Goal: Task Accomplishment & Management: Manage account settings

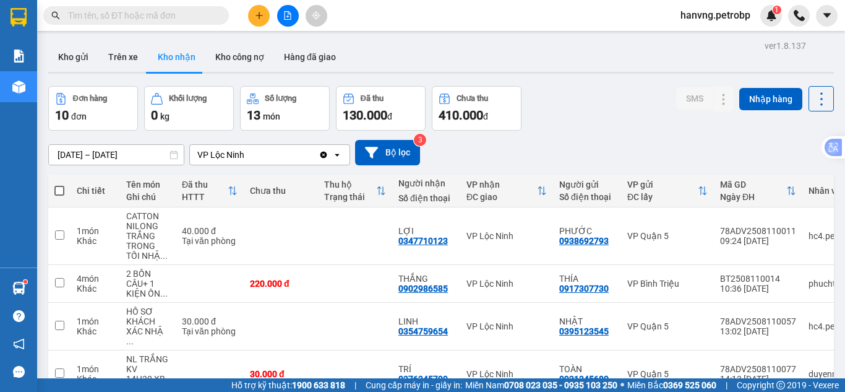
click at [711, 17] on span "hanvng.petrobp" at bounding box center [716, 14] width 90 height 15
click at [710, 42] on span "Đăng xuất" at bounding box center [720, 39] width 65 height 14
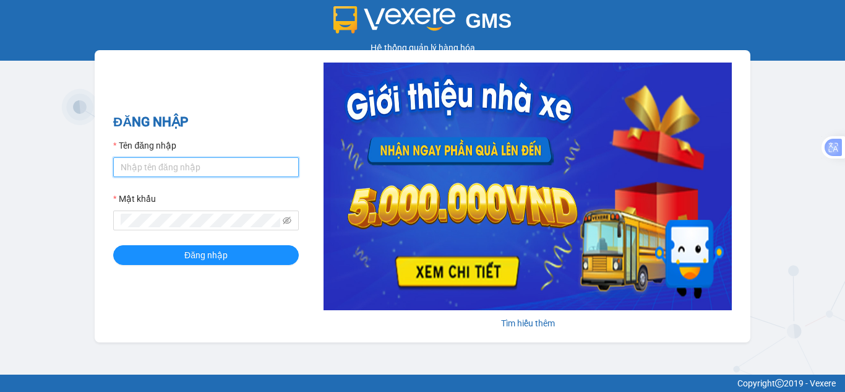
click at [156, 161] on input "Tên đăng nhập" at bounding box center [206, 167] width 186 height 20
type input "hant.petrobp"
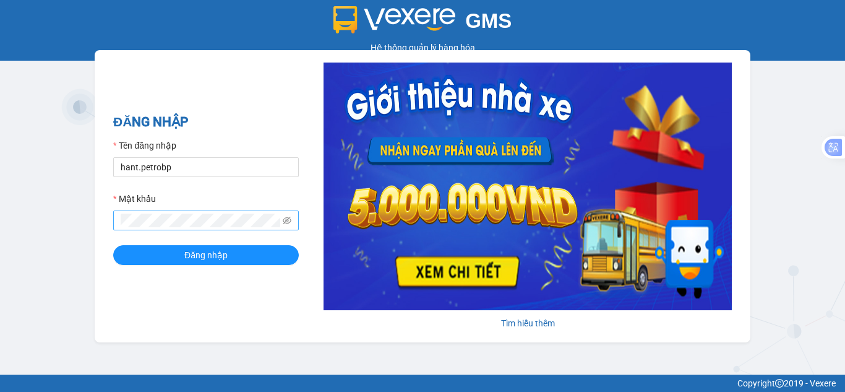
click at [137, 213] on span at bounding box center [206, 220] width 186 height 20
click at [113, 245] on button "Đăng nhập" at bounding box center [206, 255] width 186 height 20
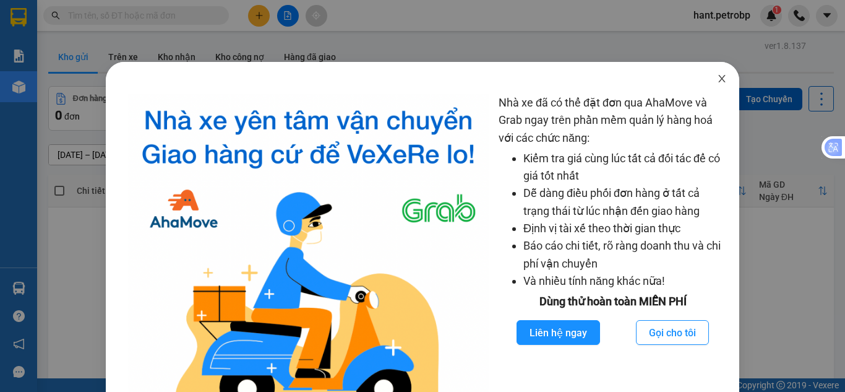
click at [711, 85] on span "Close" at bounding box center [722, 79] width 35 height 35
